Goal: Find specific page/section: Find specific page/section

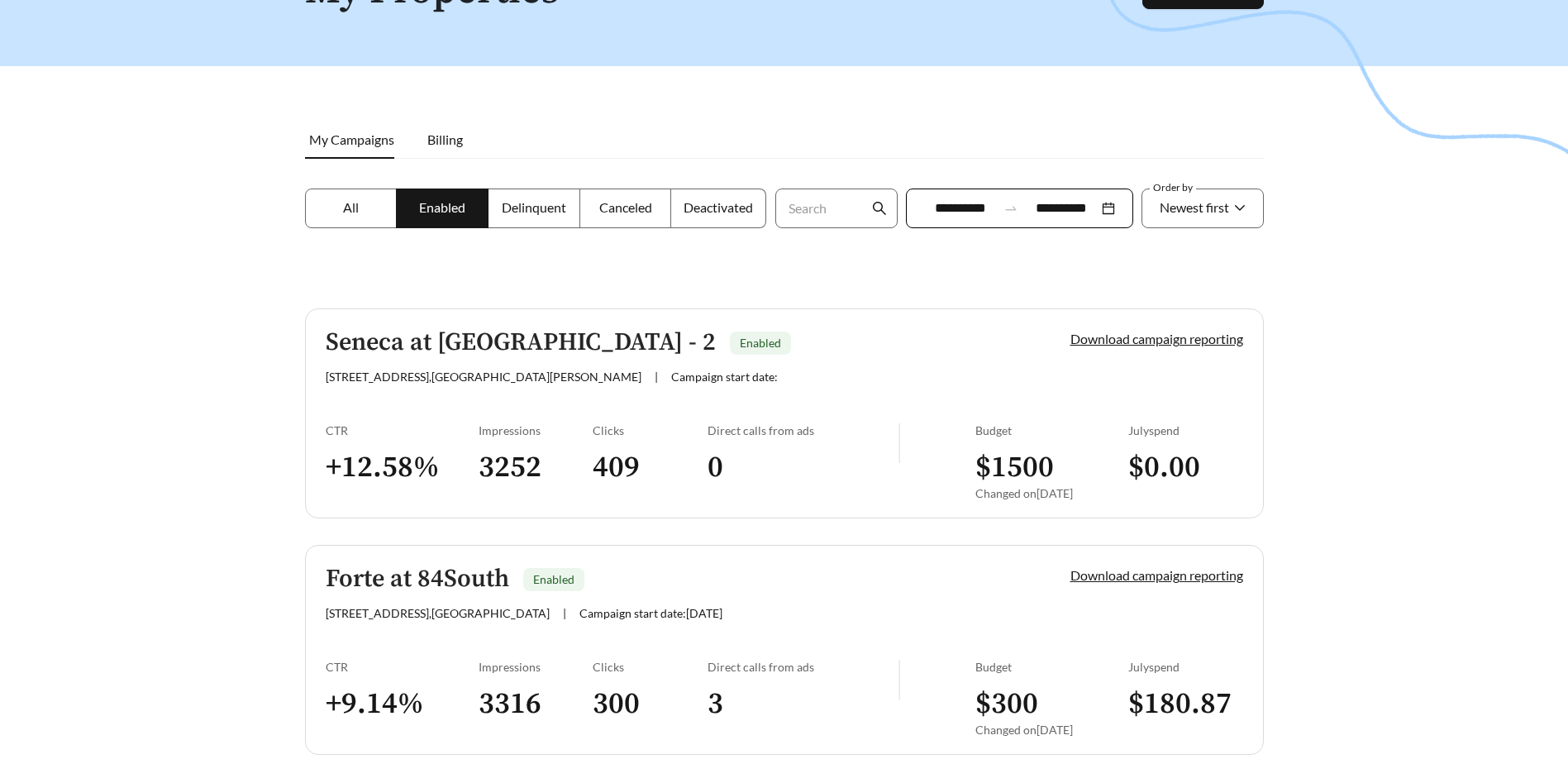
scroll to position [165, 0]
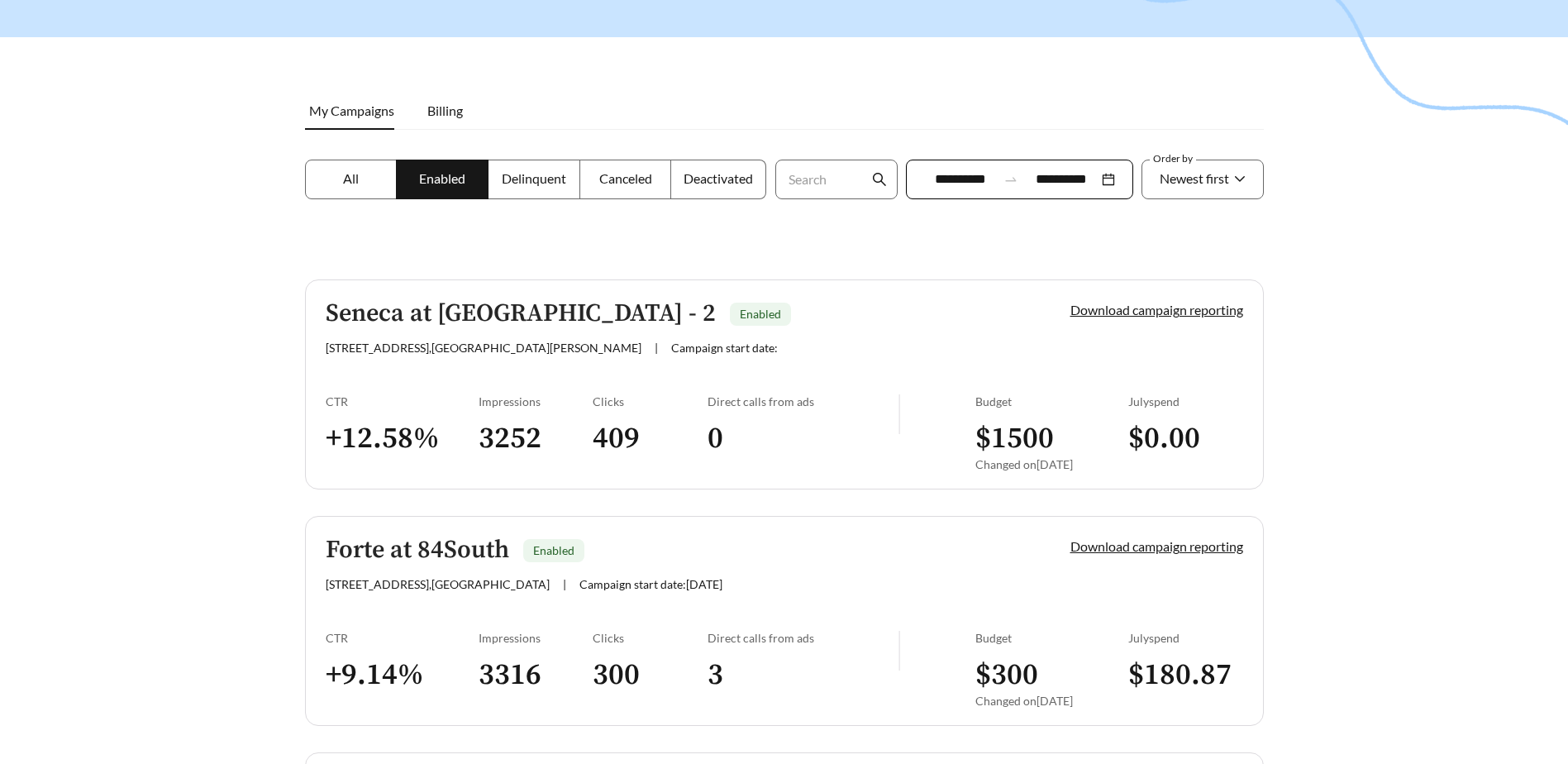
click at [394, 320] on h5 "Seneca at [GEOGRAPHIC_DATA] - 2" at bounding box center [521, 314] width 391 height 27
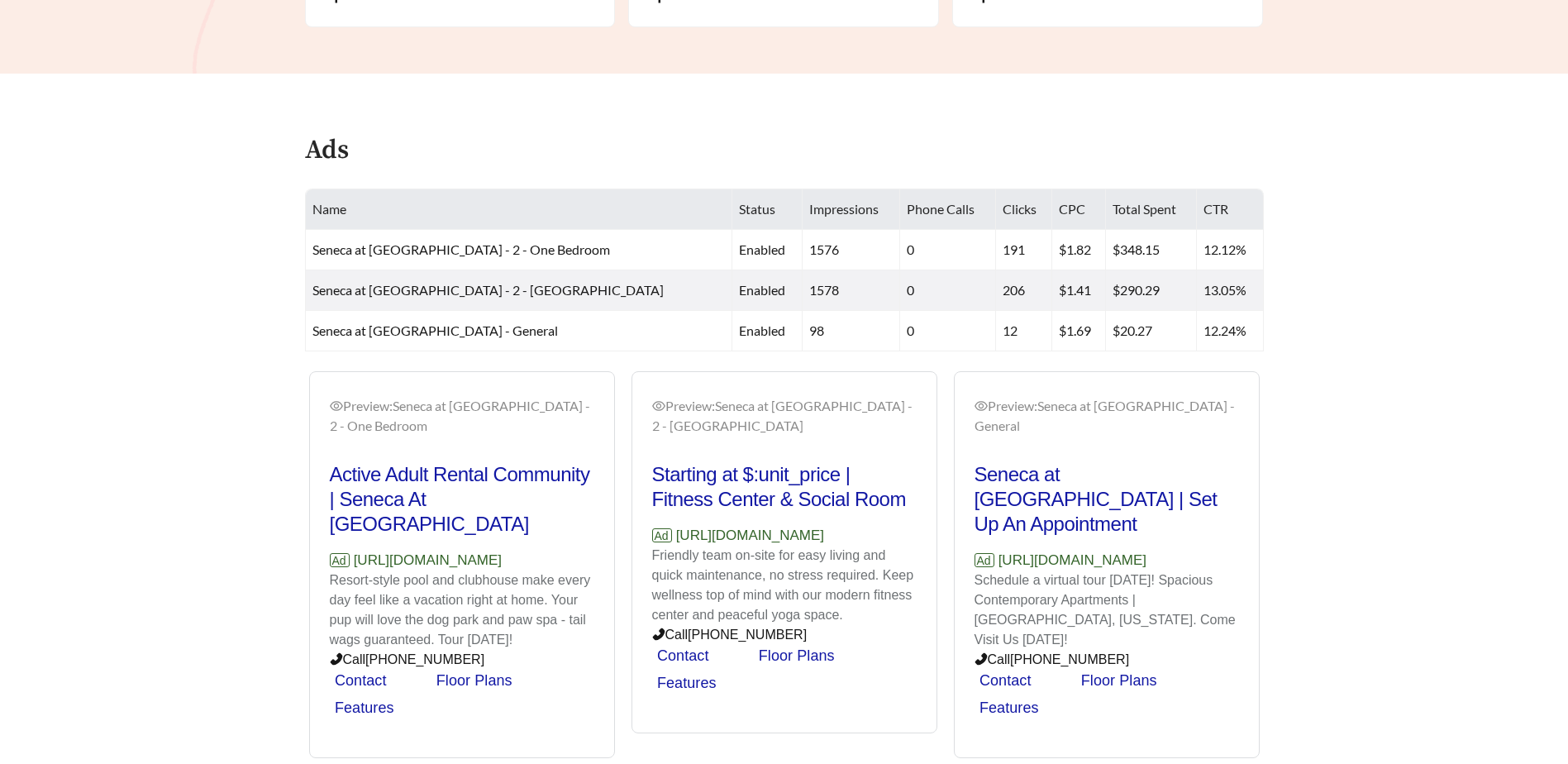
scroll to position [595, 0]
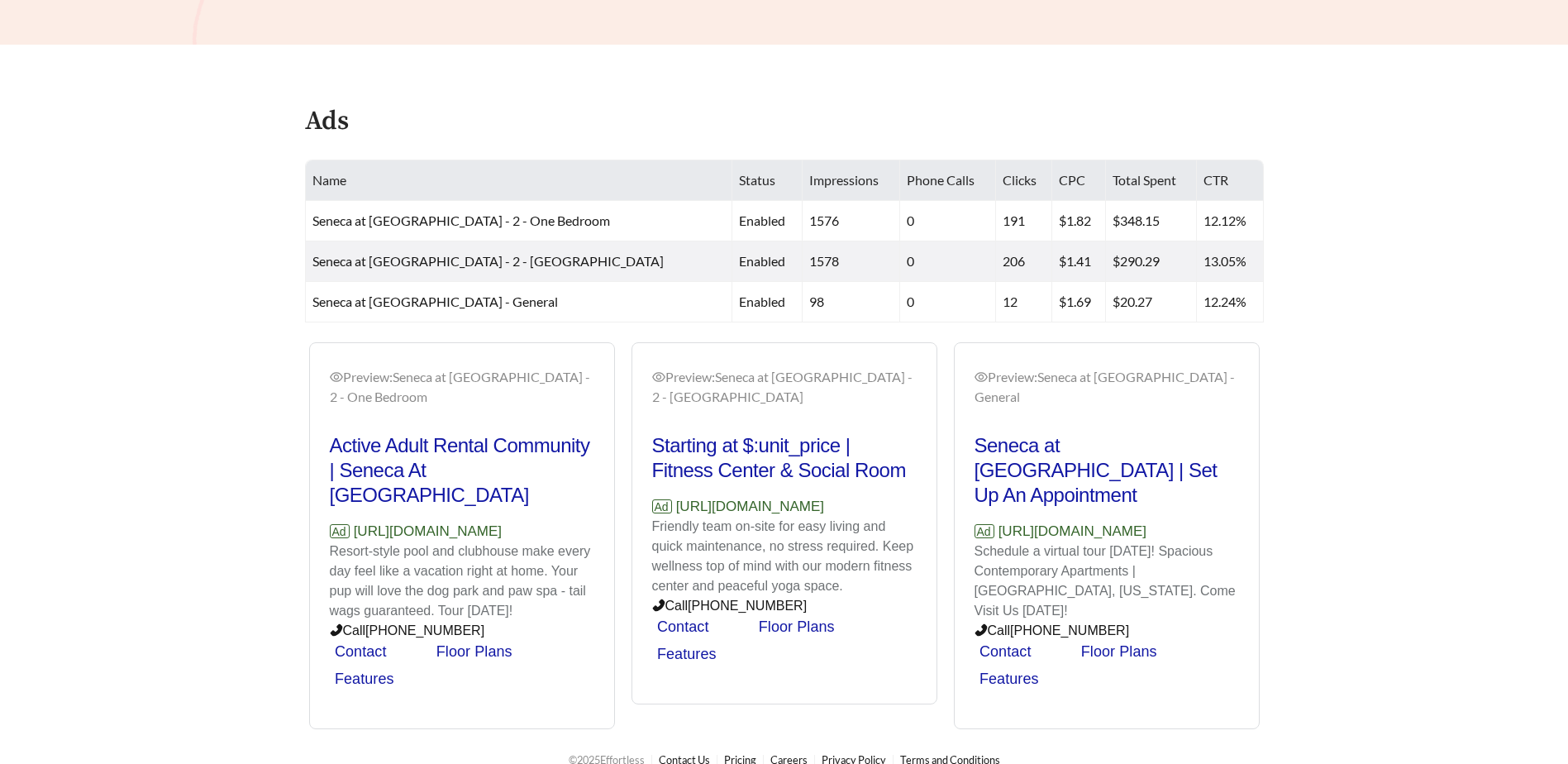
click at [701, 379] on div "Preview: Seneca at Oak Creek - 2 - Two Bedroom" at bounding box center [784, 386] width 265 height 40
click at [559, 378] on div "Preview: Seneca at Oak Creek - 2 - One Bedroom Active Adult Rental Community | …" at bounding box center [784, 536] width 967 height 388
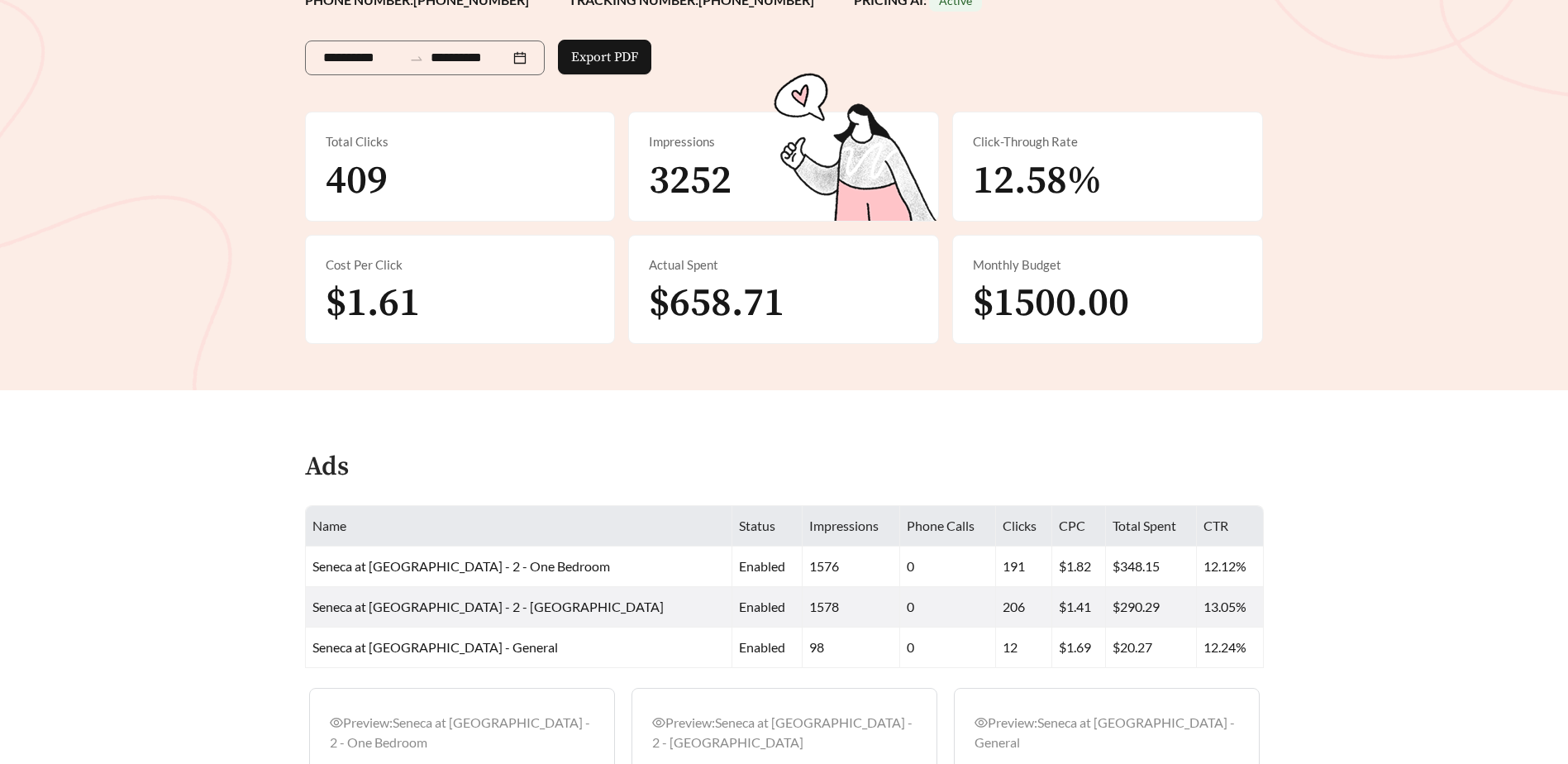
scroll to position [595, 0]
